Goal: Information Seeking & Learning: Understand process/instructions

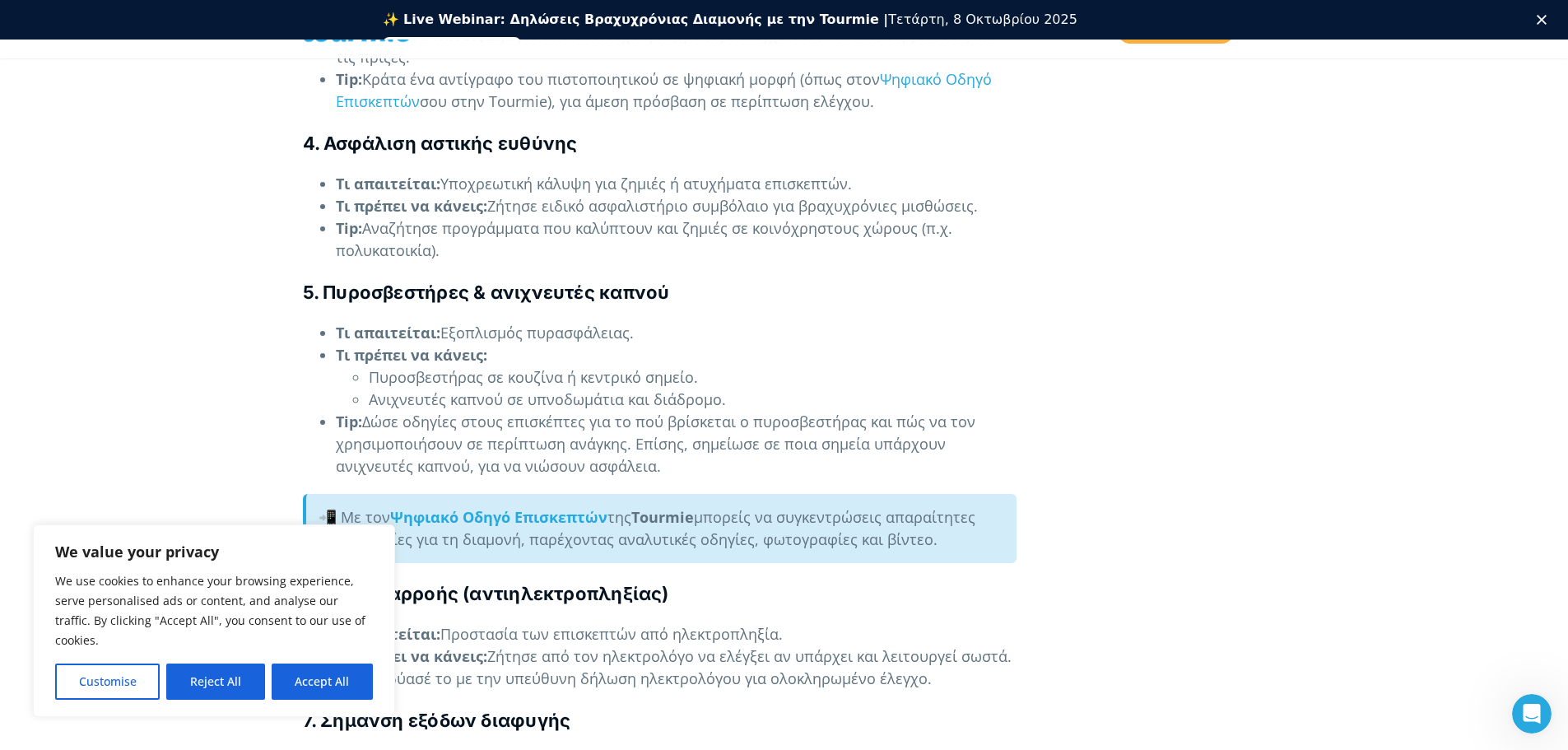
scroll to position [3171, 0]
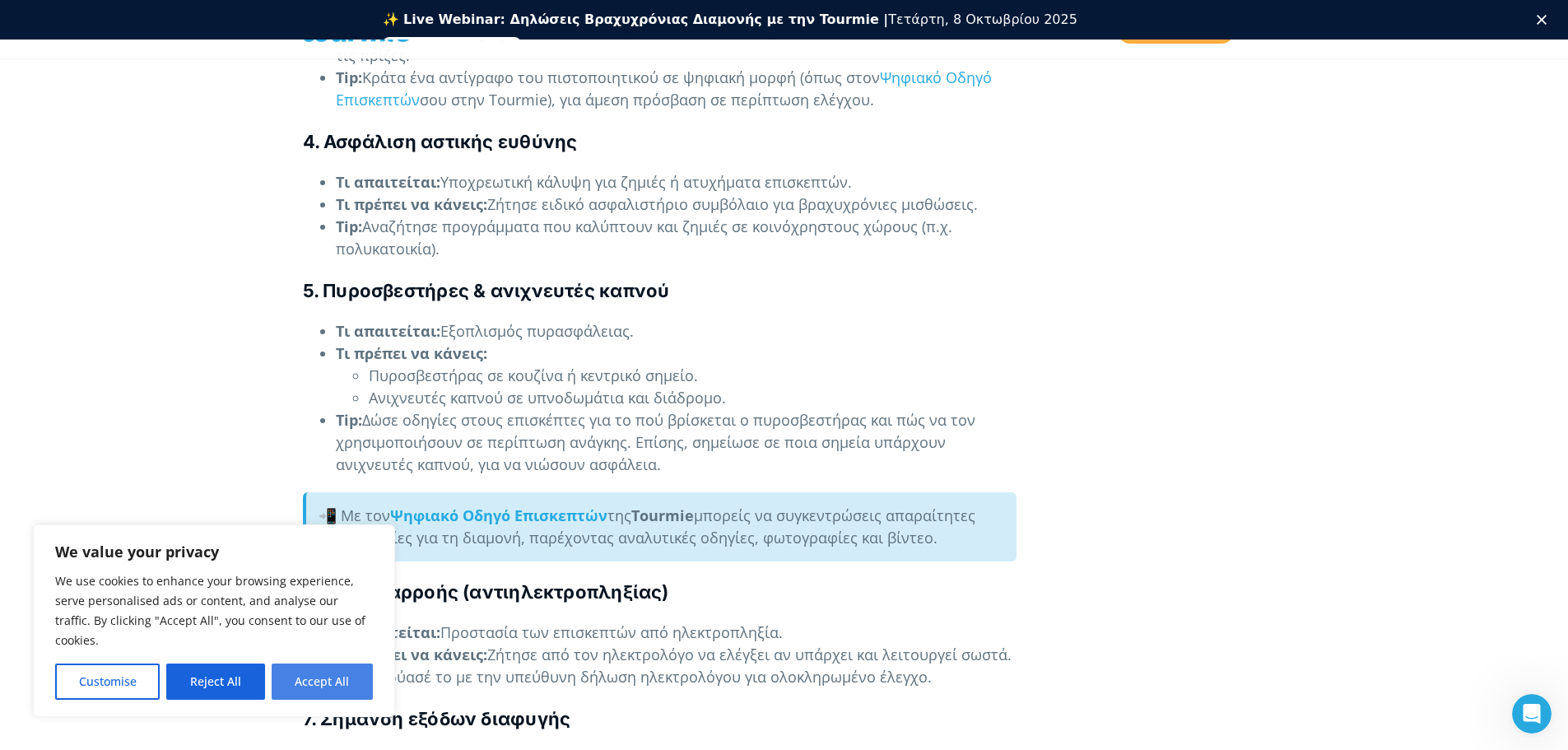
click at [307, 685] on button "Accept All" at bounding box center [322, 682] width 101 height 36
checkbox input "true"
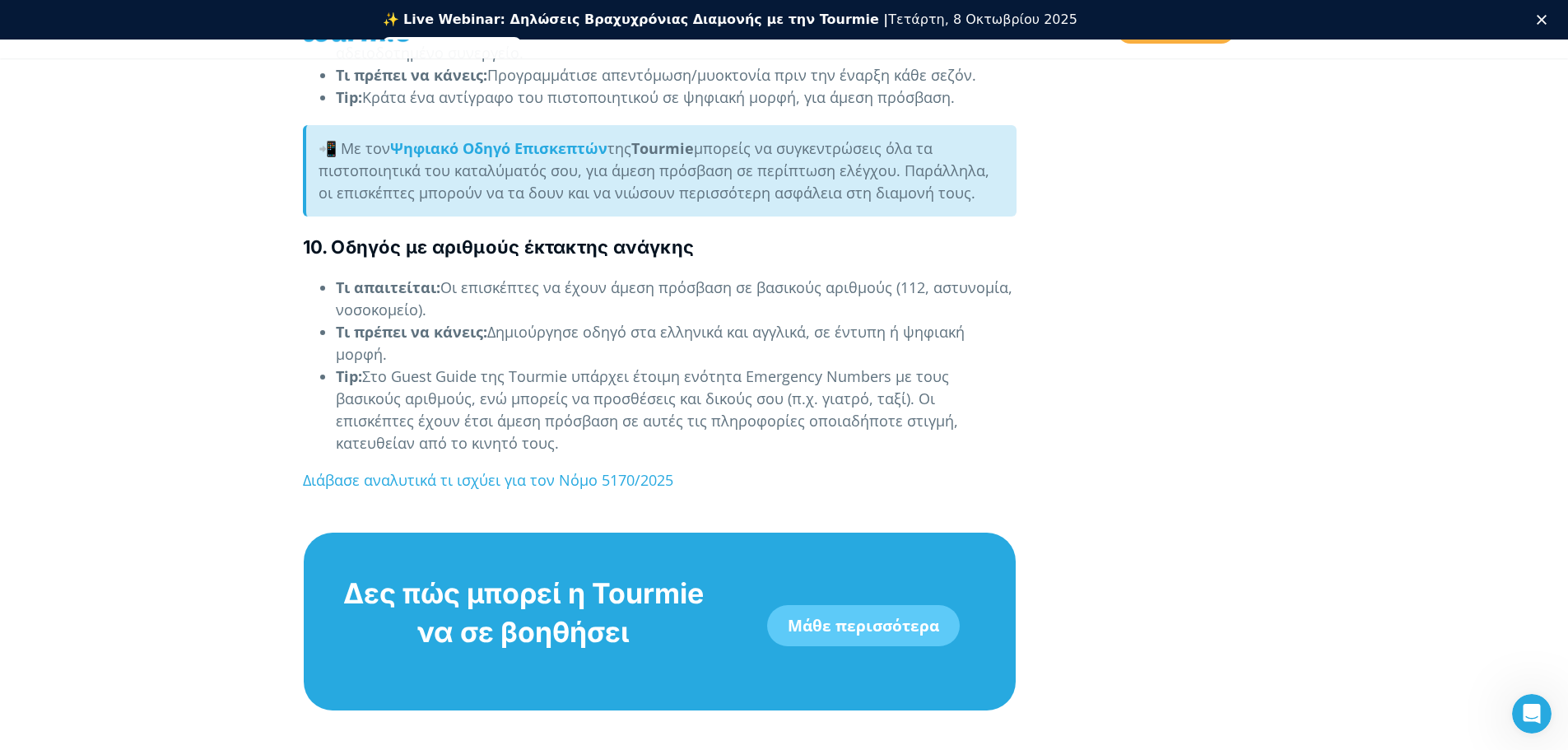
scroll to position [4166, 0]
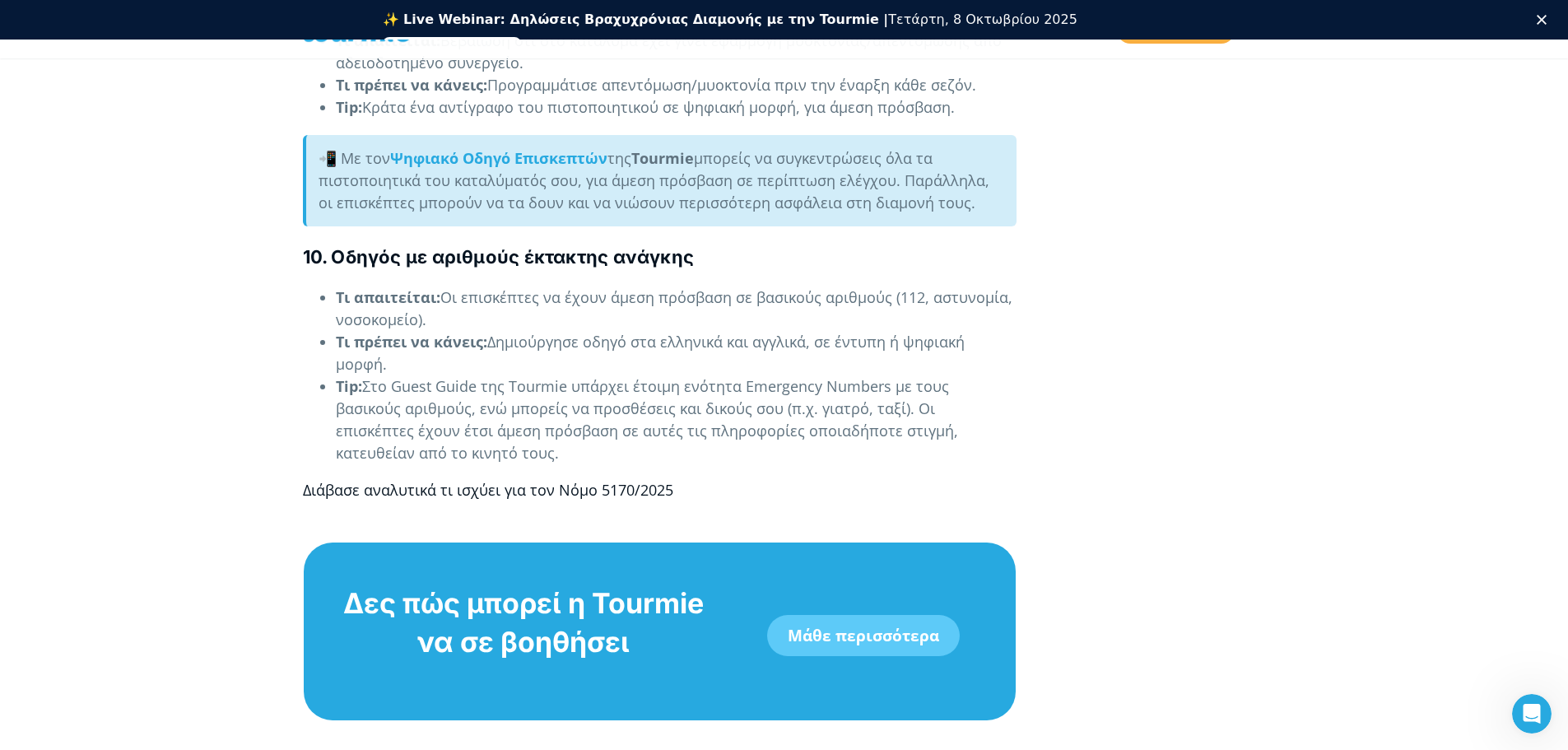
click at [431, 480] on link "Διάβασε αναλυτικά τι ισχύει για τον Νόμο 5170/2025" at bounding box center [488, 489] width 371 height 20
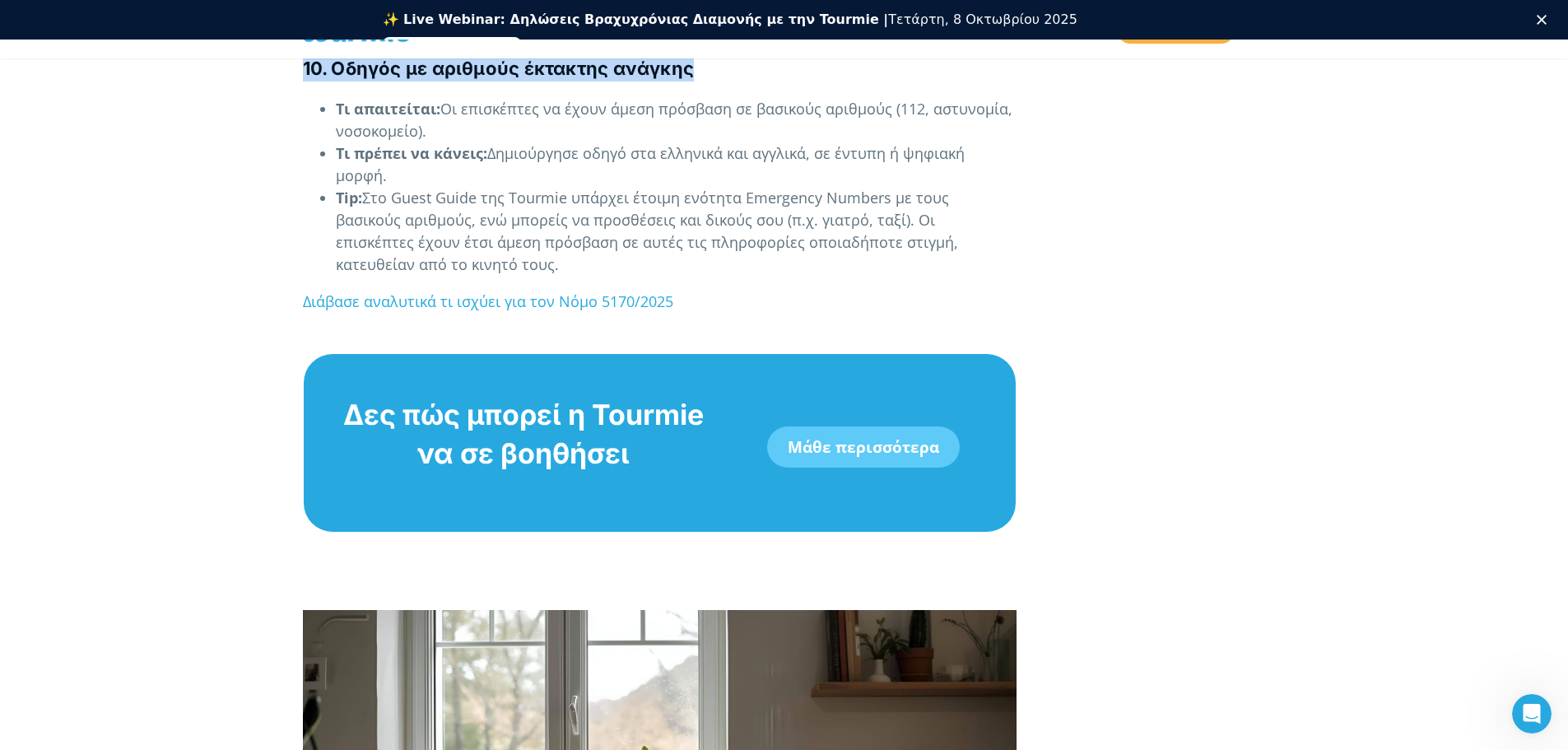
scroll to position [4305, 0]
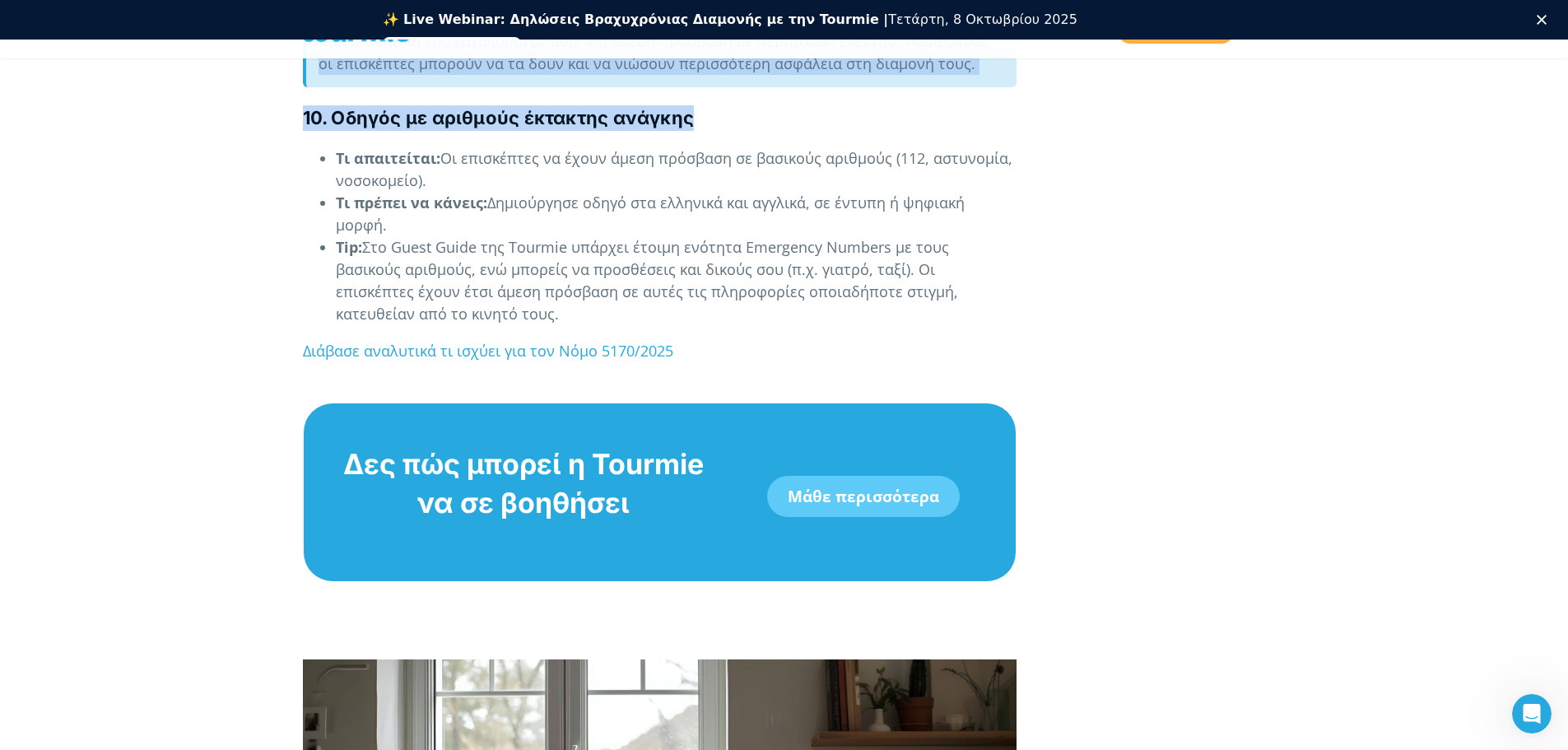
drag, startPoint x: 302, startPoint y: 456, endPoint x: 1035, endPoint y: 273, distance: 755.5
click at [486, 201] on li "Τι πρέπει να κάνεις: Δημιούργησε οδηγό στα ελληνικά και αγγλικά, σε έντυπη ή ψη…" at bounding box center [676, 214] width 681 height 44
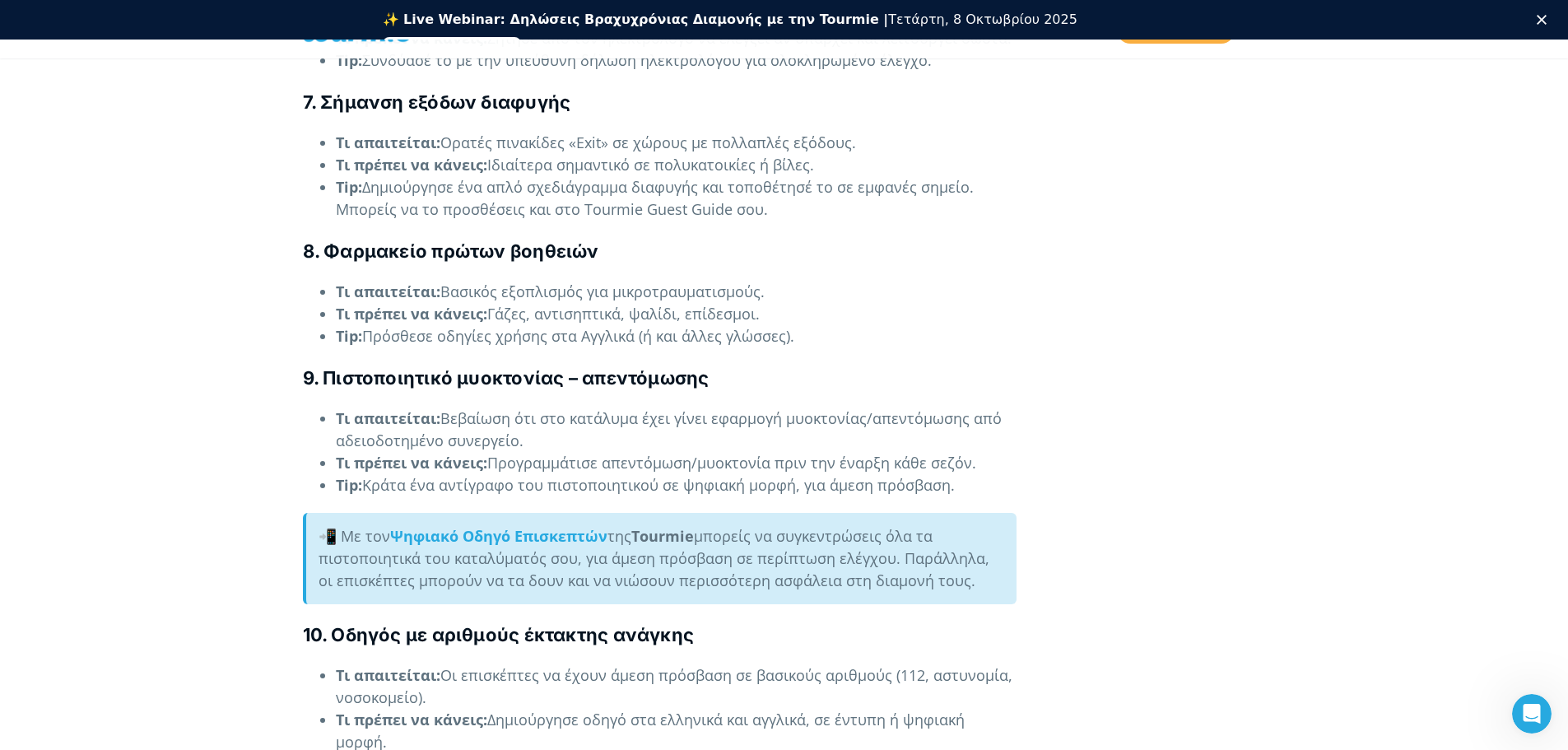
scroll to position [3779, 0]
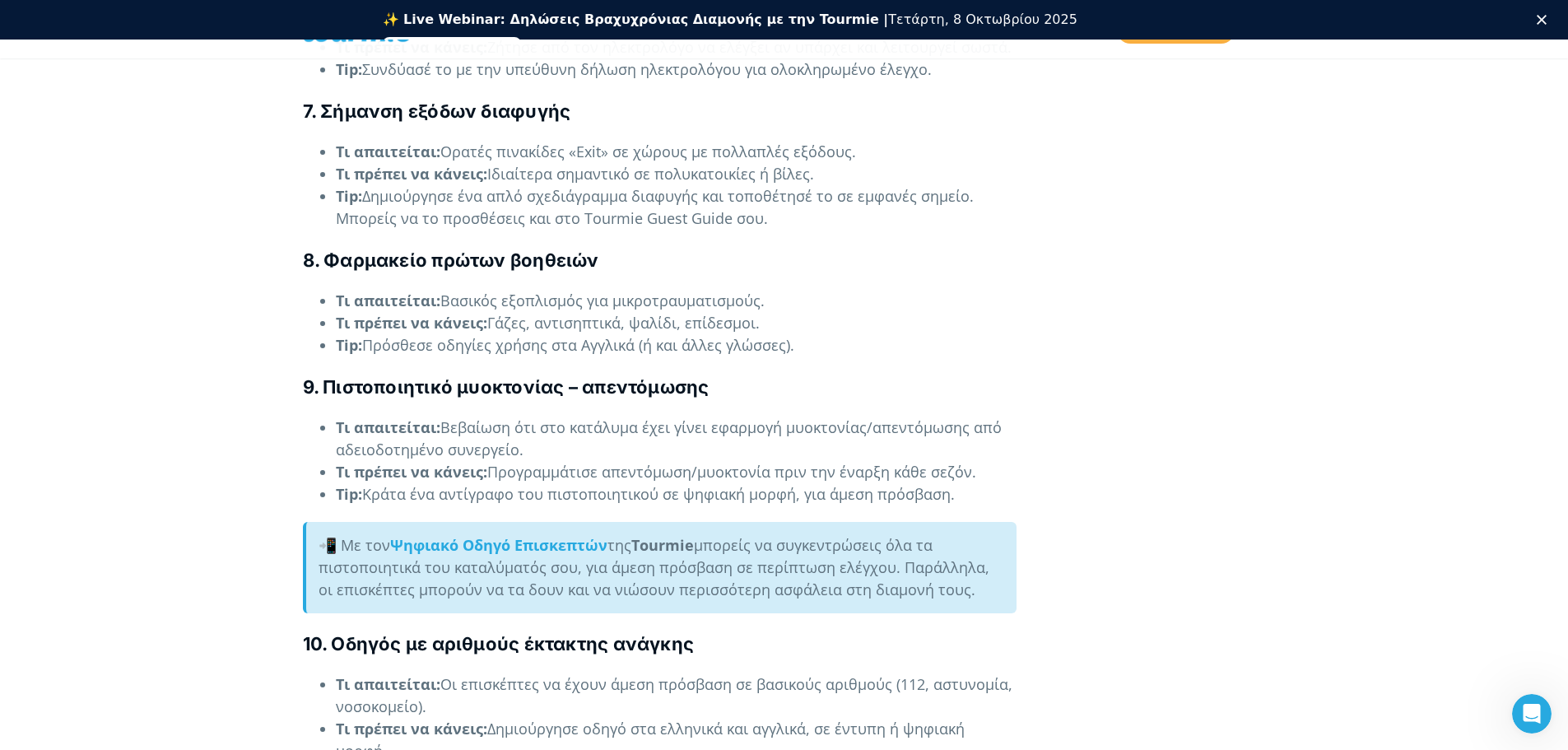
drag, startPoint x: 441, startPoint y: 366, endPoint x: 297, endPoint y: 18, distance: 376.6
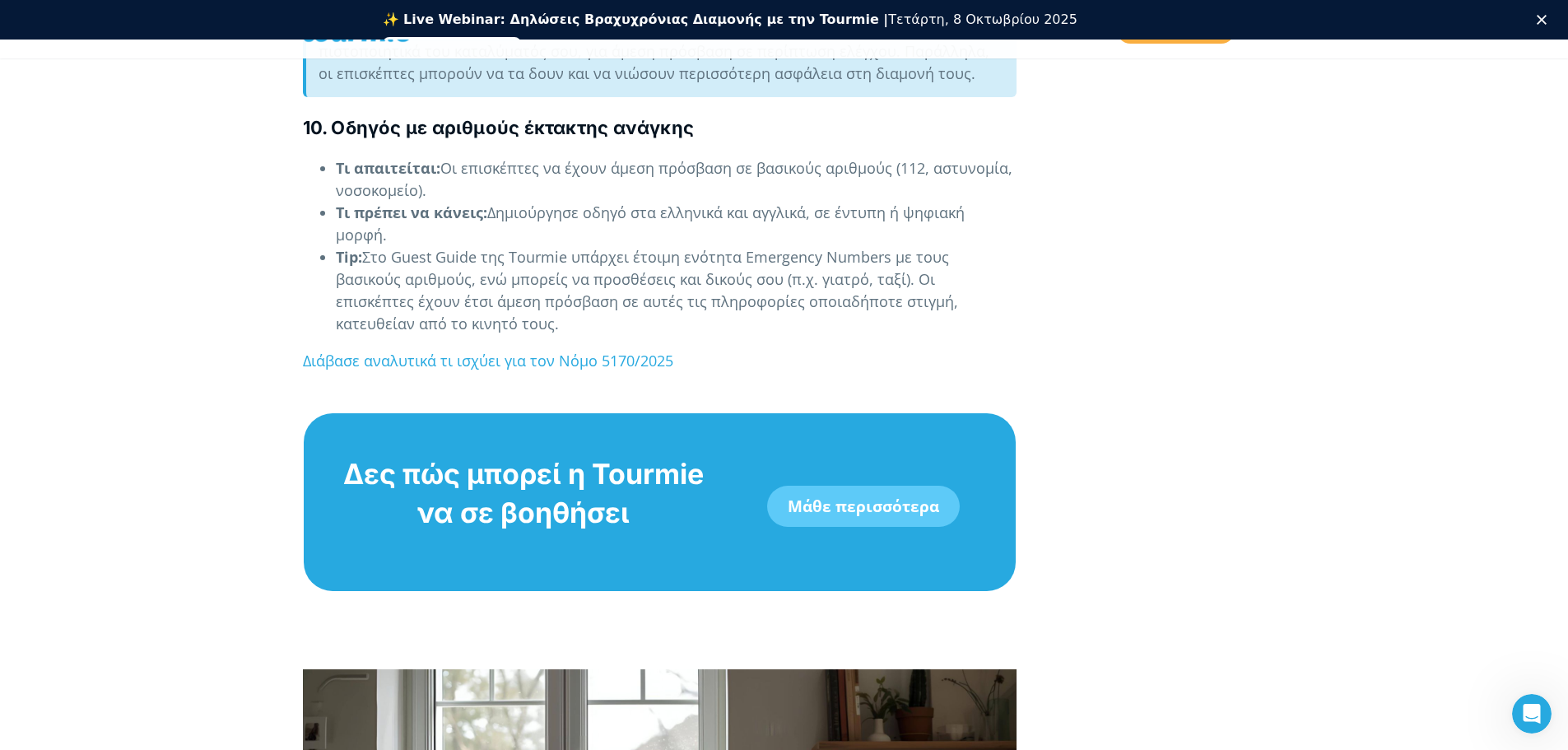
scroll to position [4216, 0]
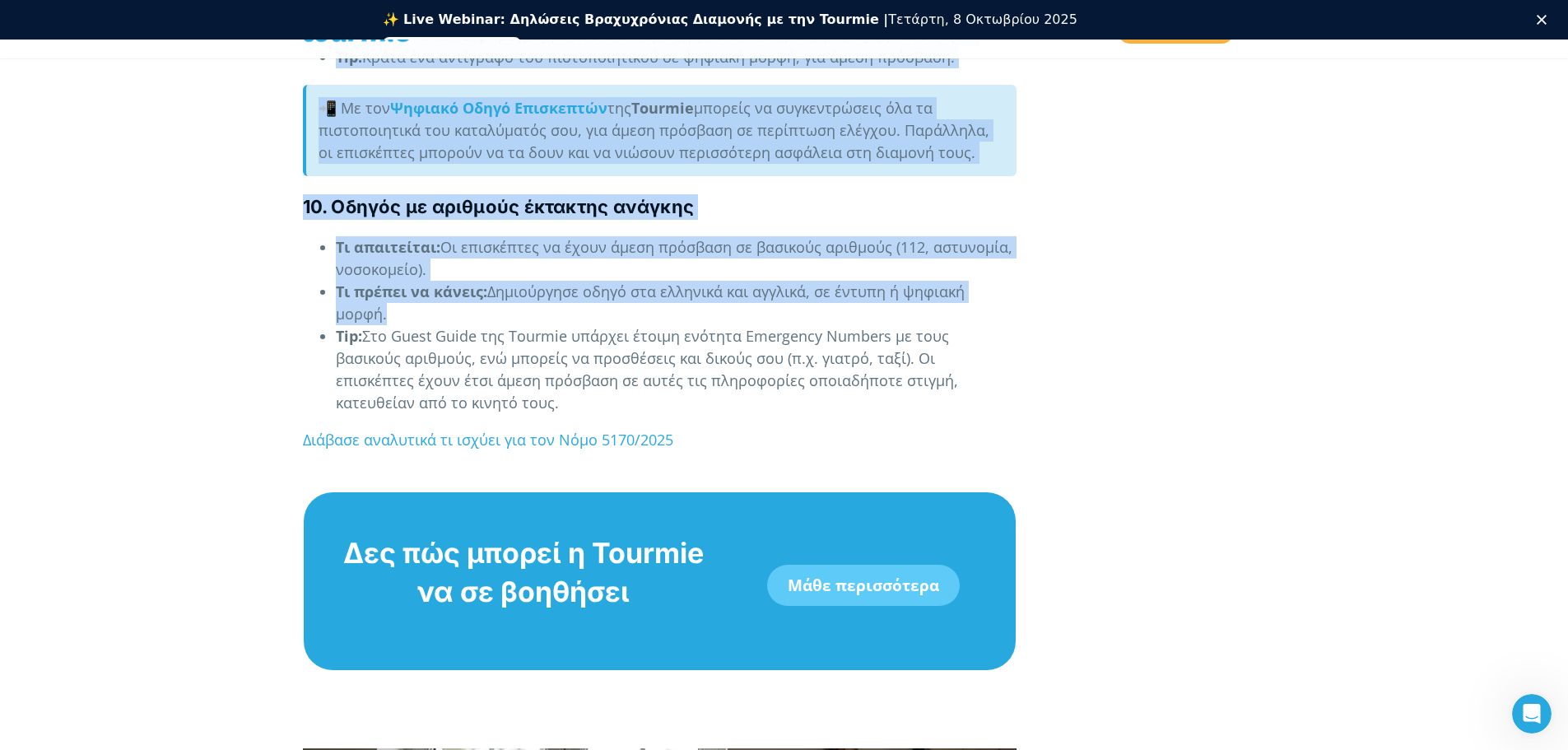
drag, startPoint x: 299, startPoint y: 159, endPoint x: 905, endPoint y: 301, distance: 622.4
copy div "Lore ipsumdo s 0a Consectet 8025 adi el sedd eiusmodtemp inc utl etdoloremagn a…"
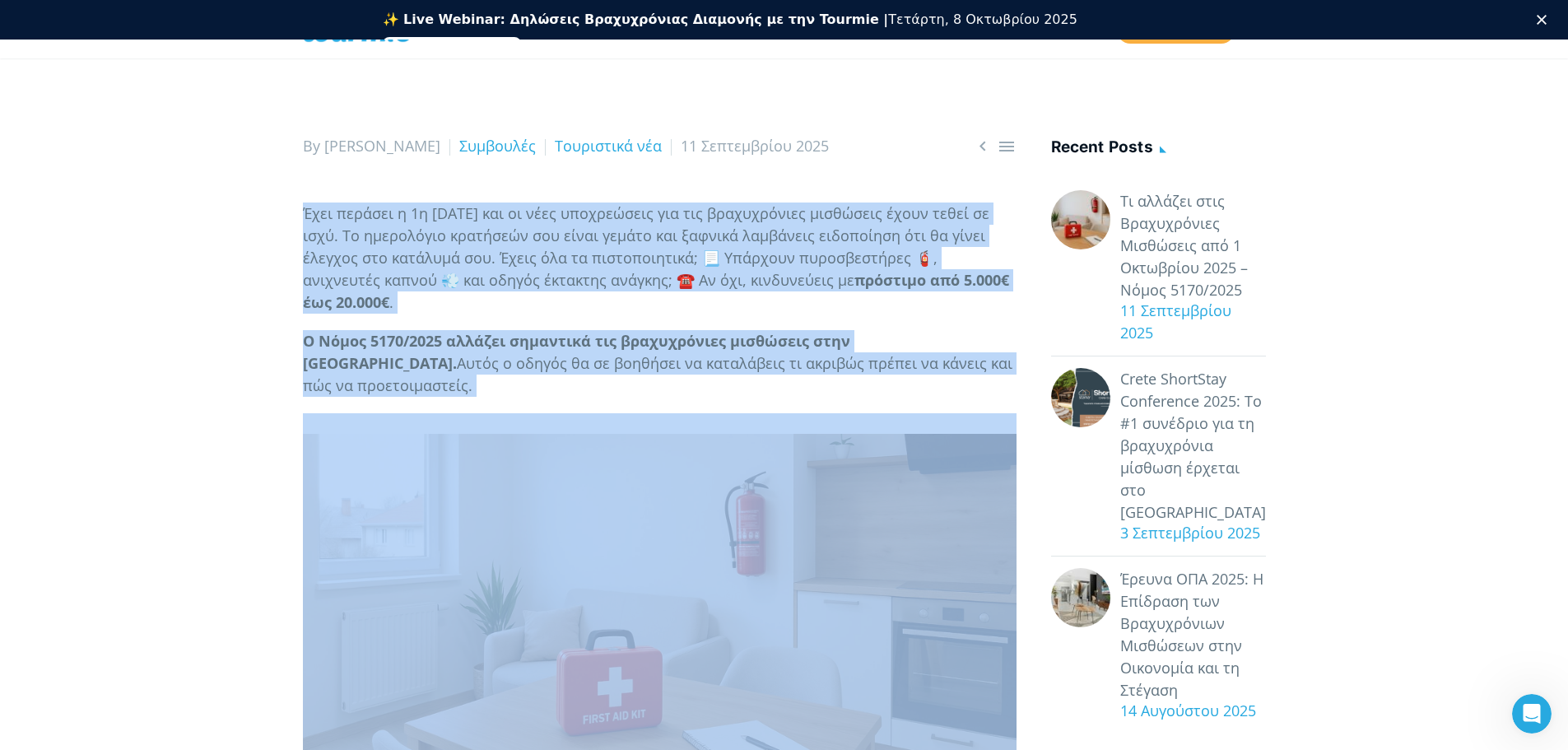
scroll to position [0, 0]
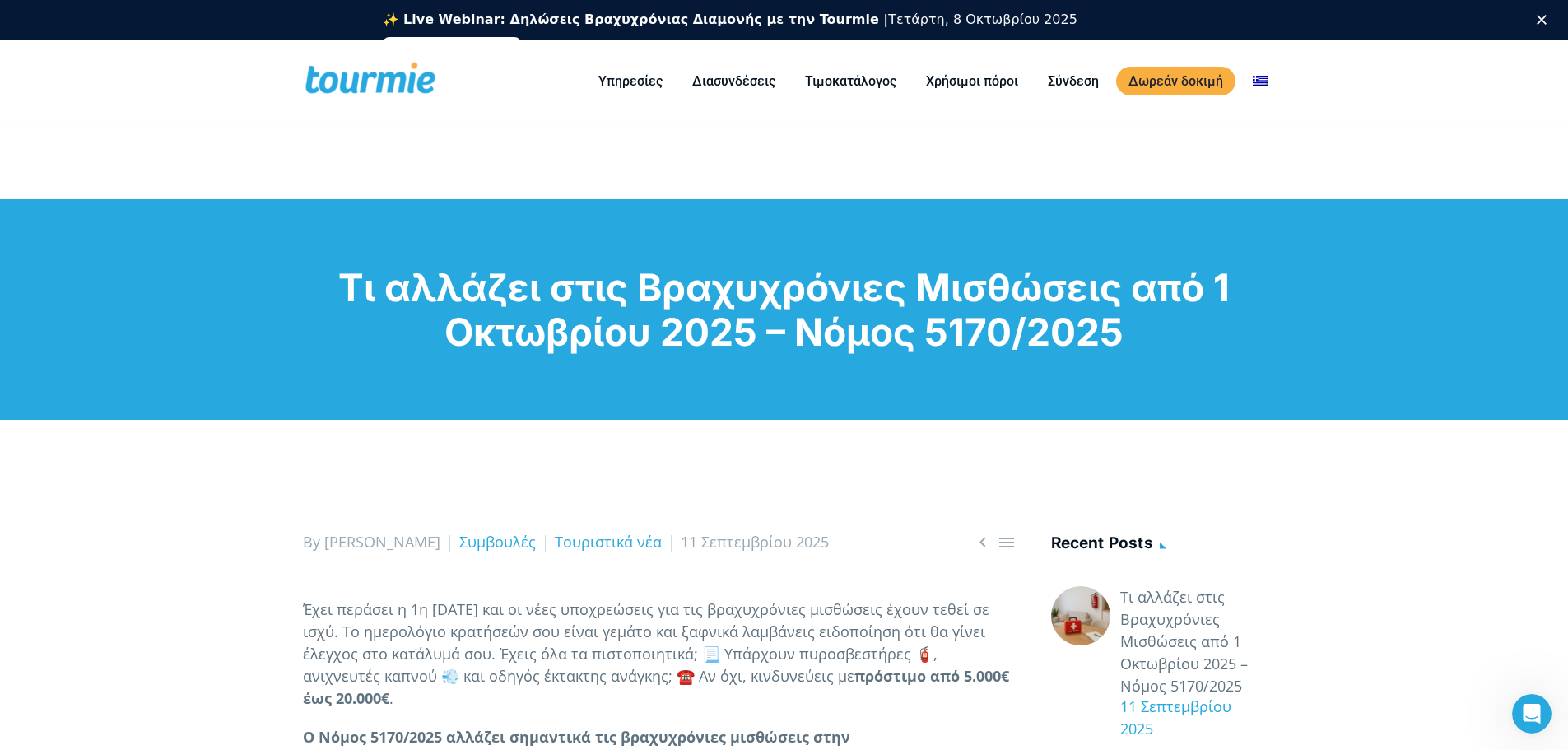
click at [568, 358] on div "Τι αλλάζει στις Βραχυχρόνιες Μισθώσεις από 1 Οκτωβρίου 2025 – Νόμος 5170/2025" at bounding box center [784, 309] width 1568 height 221
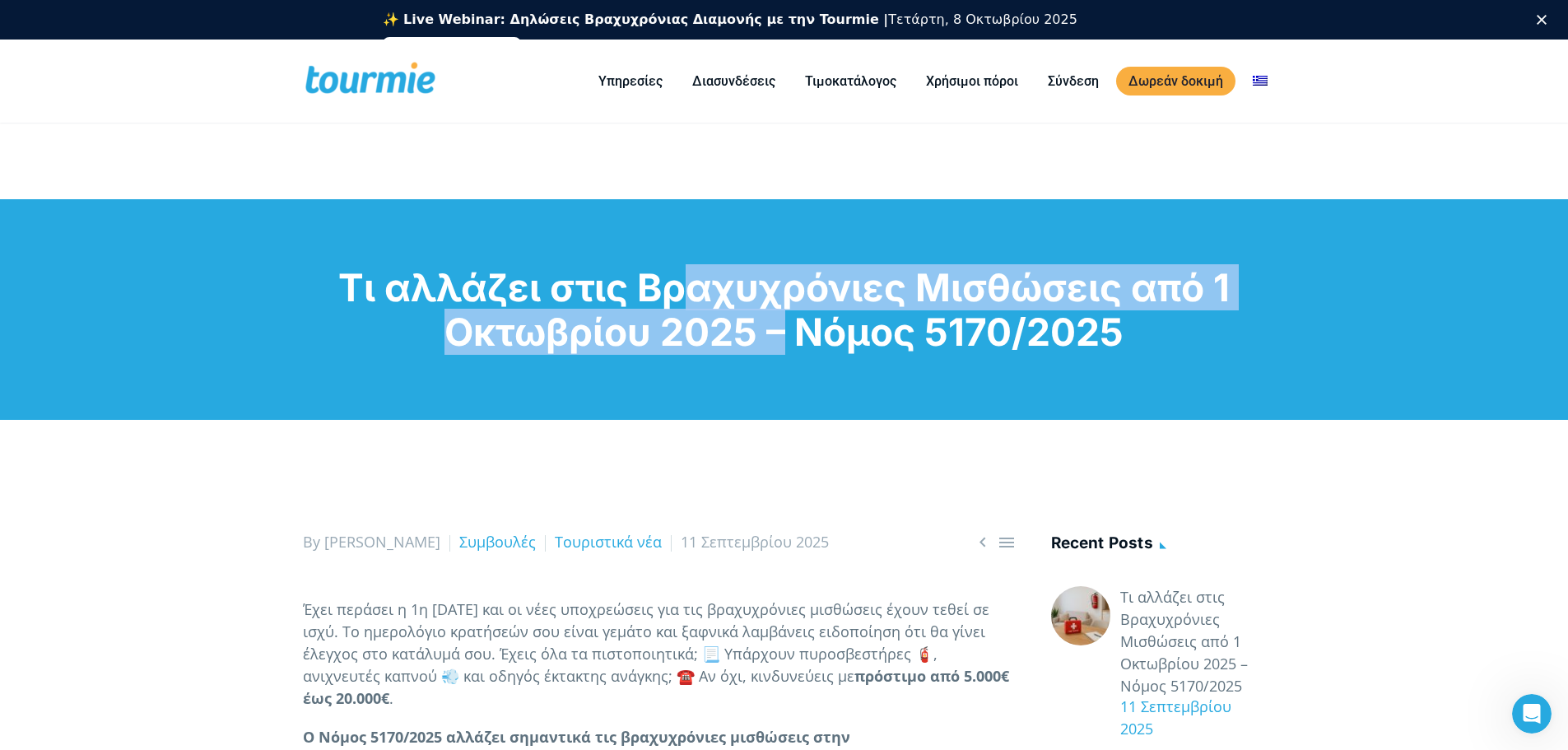
drag, startPoint x: 637, startPoint y: 287, endPoint x: 762, endPoint y: 333, distance: 133.2
click at [762, 333] on h1 "Τι αλλάζει στις Βραχυχρόνιες Μισθώσεις από 1 Οκτωβρίου 2025 – Νόμος 5170/2025" at bounding box center [784, 309] width 963 height 89
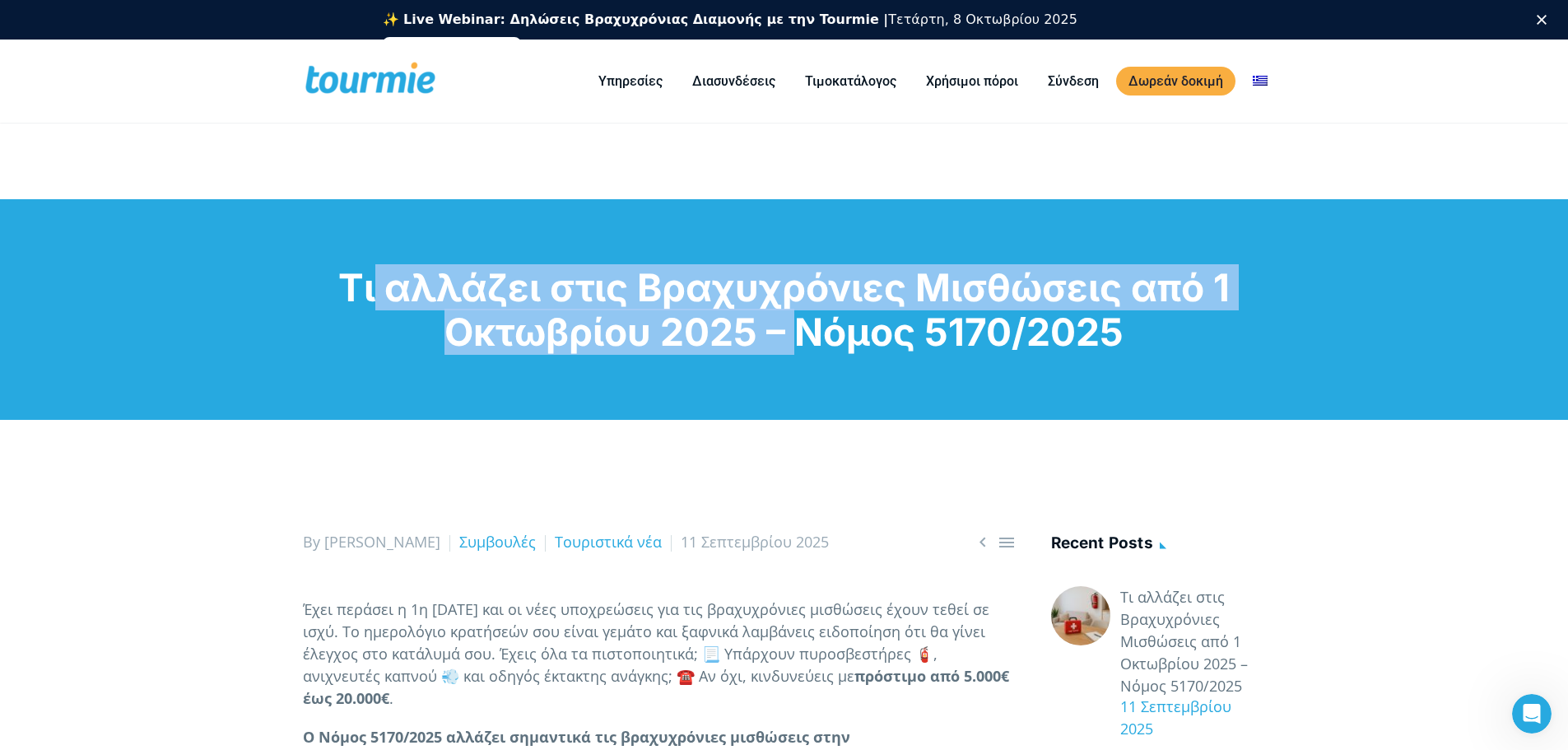
drag, startPoint x: 764, startPoint y: 332, endPoint x: 338, endPoint y: 262, distance: 431.7
click at [338, 262] on div "Τι αλλάζει στις Βραχυχρόνιες Μισθώσεις από 1 Οκτωβρίου 2025 – Νόμος 5170/2025" at bounding box center [784, 309] width 1568 height 221
copy h1 "Τι αλλάζει στις Βραχυχρόνιες Μισθώσεις από [DATE]"
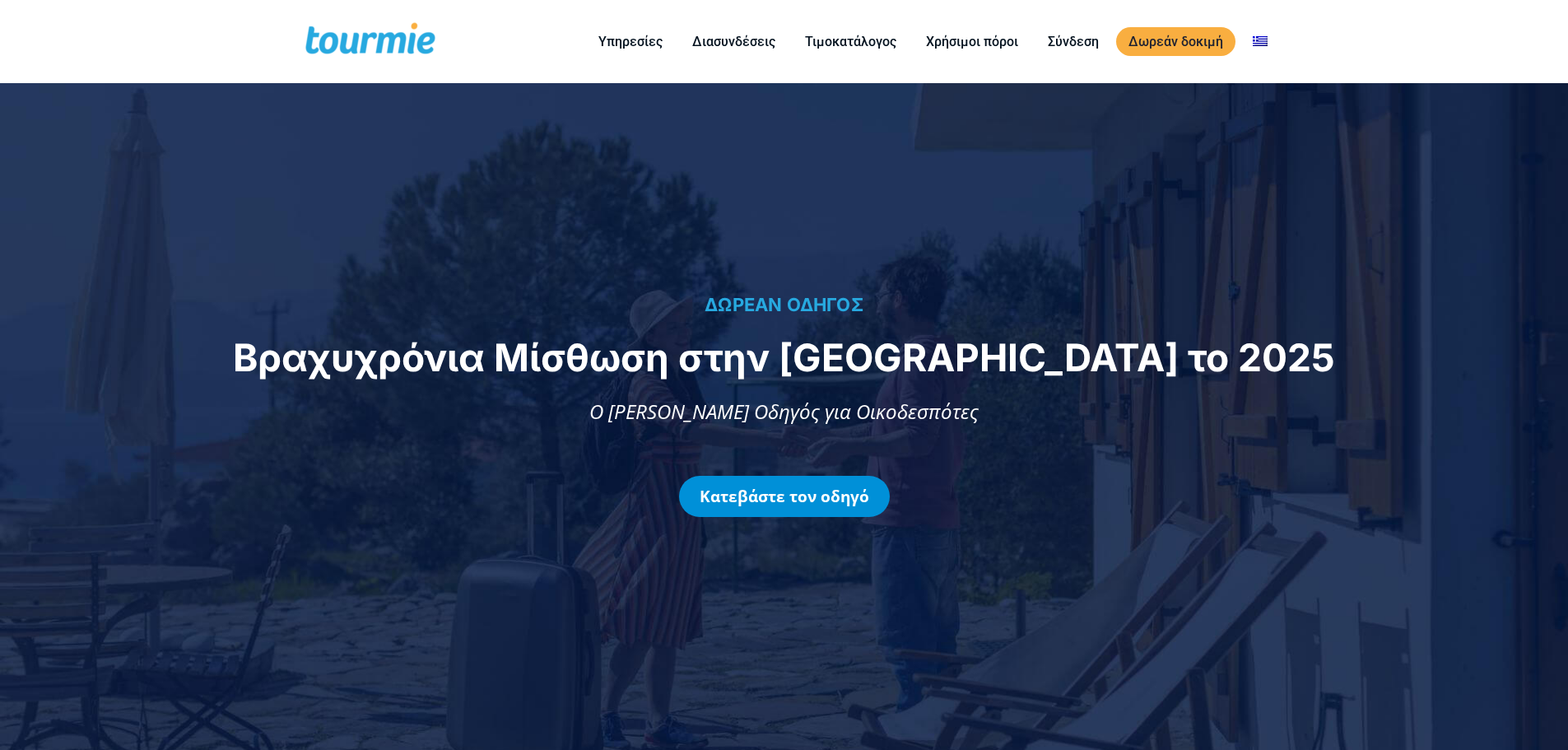
click at [844, 508] on link "Κατεβάστε τον οδηγό" at bounding box center [784, 497] width 210 height 42
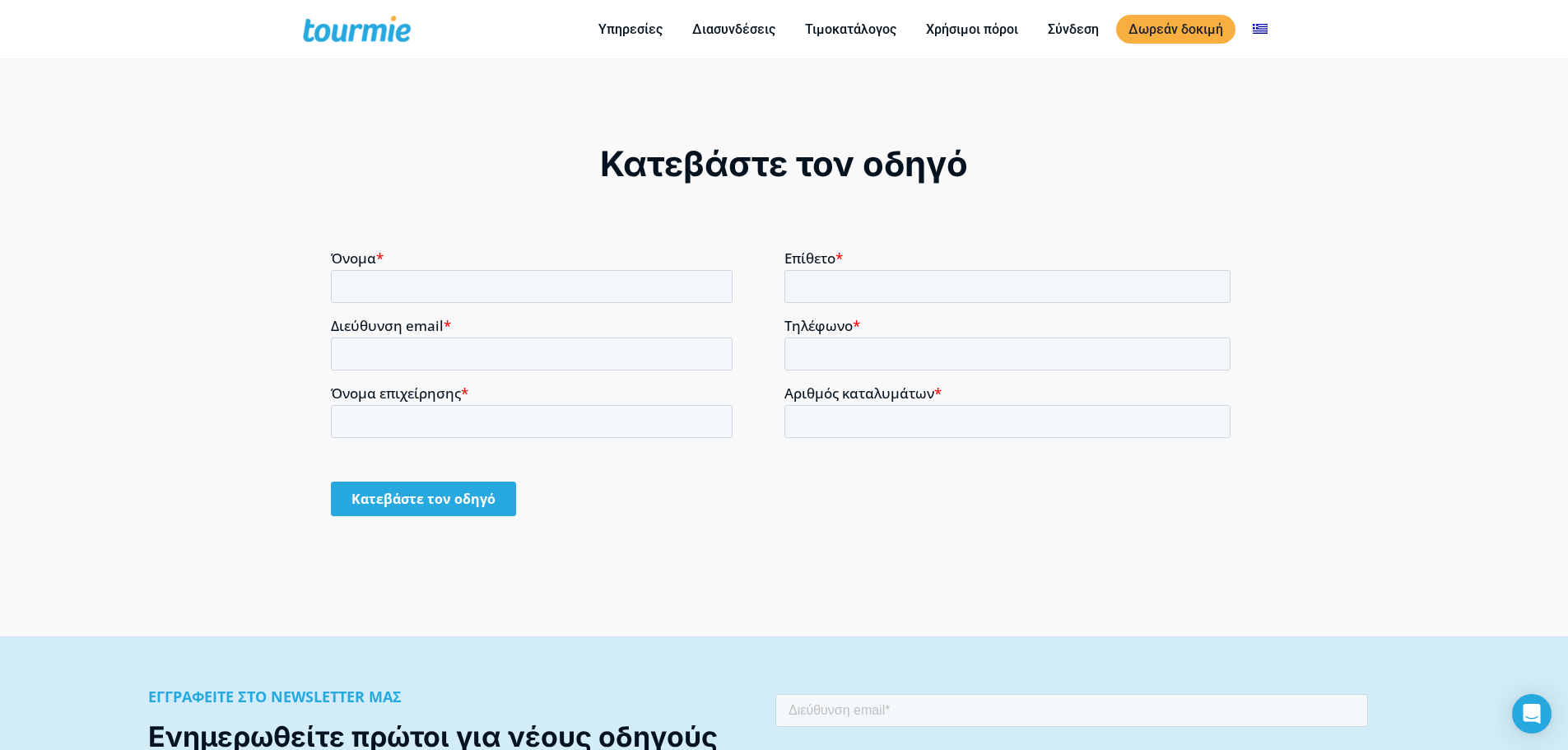
scroll to position [1349, 0]
